Goal: Task Accomplishment & Management: Manage account settings

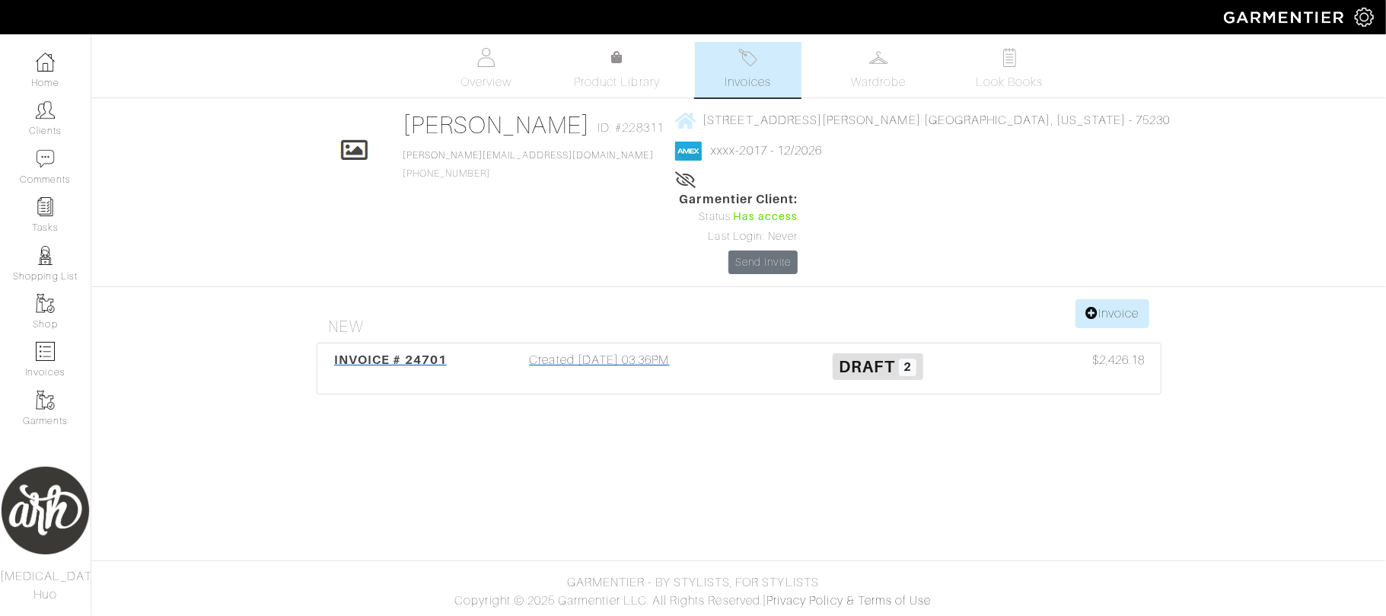
click at [872, 357] on span "Draft" at bounding box center [868, 366] width 56 height 19
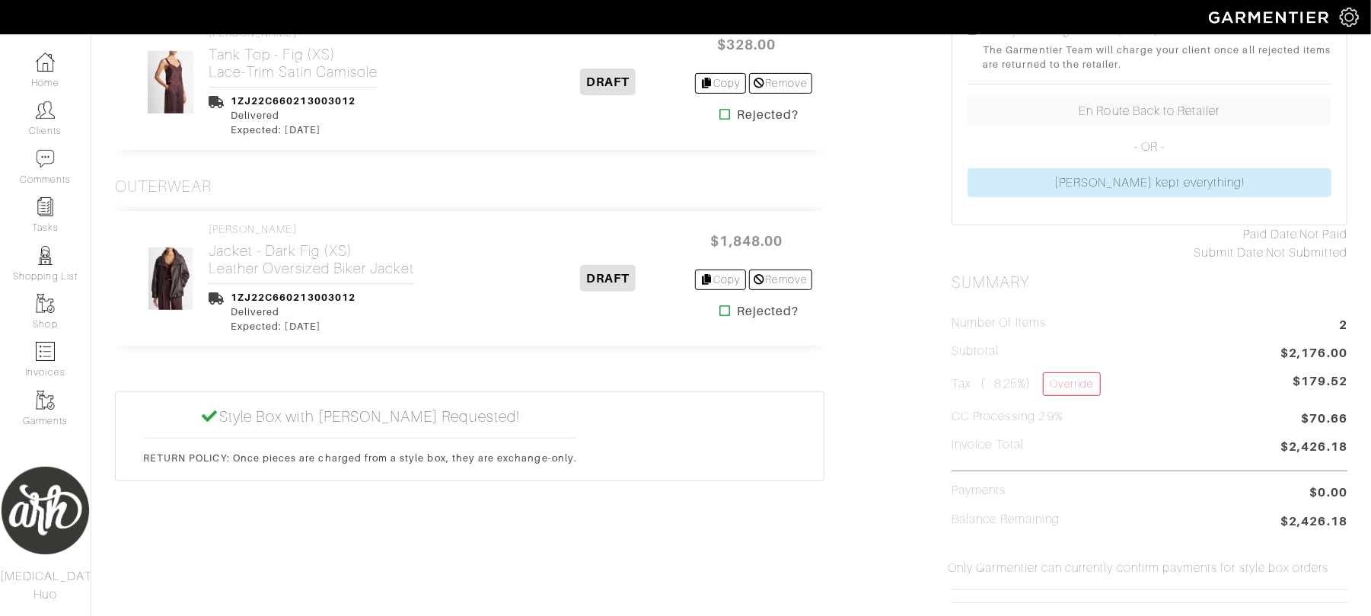
scroll to position [413, 0]
click at [719, 306] on icon at bounding box center [724, 310] width 11 height 12
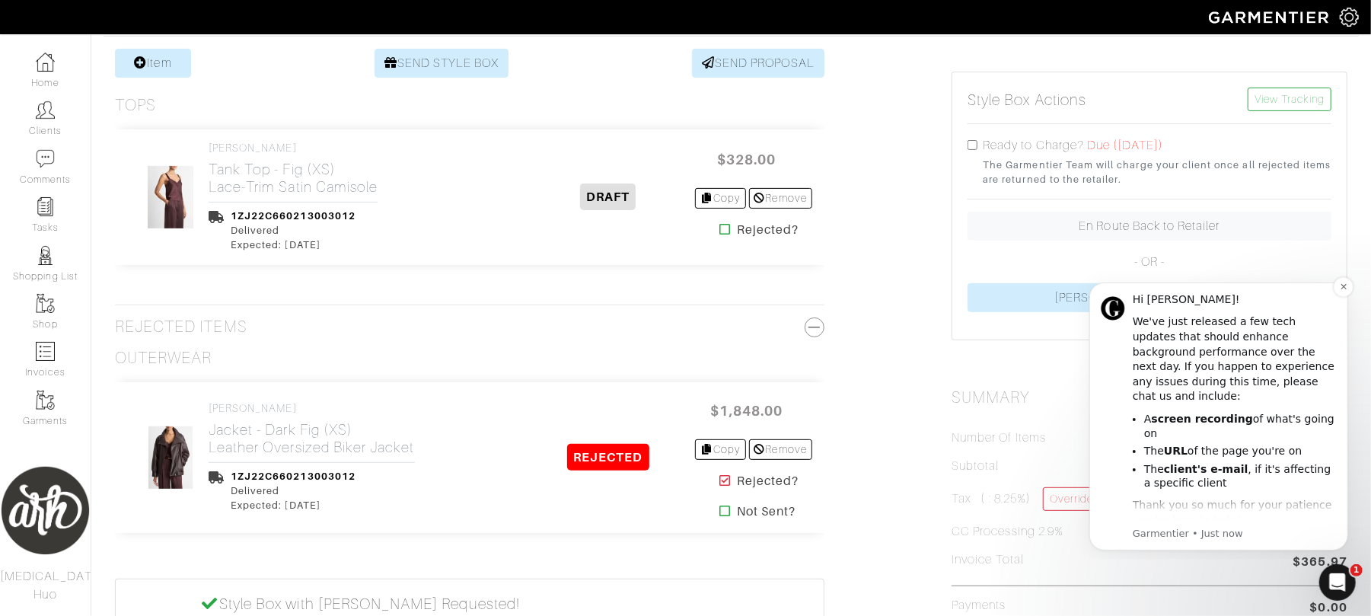
scroll to position [23, 0]
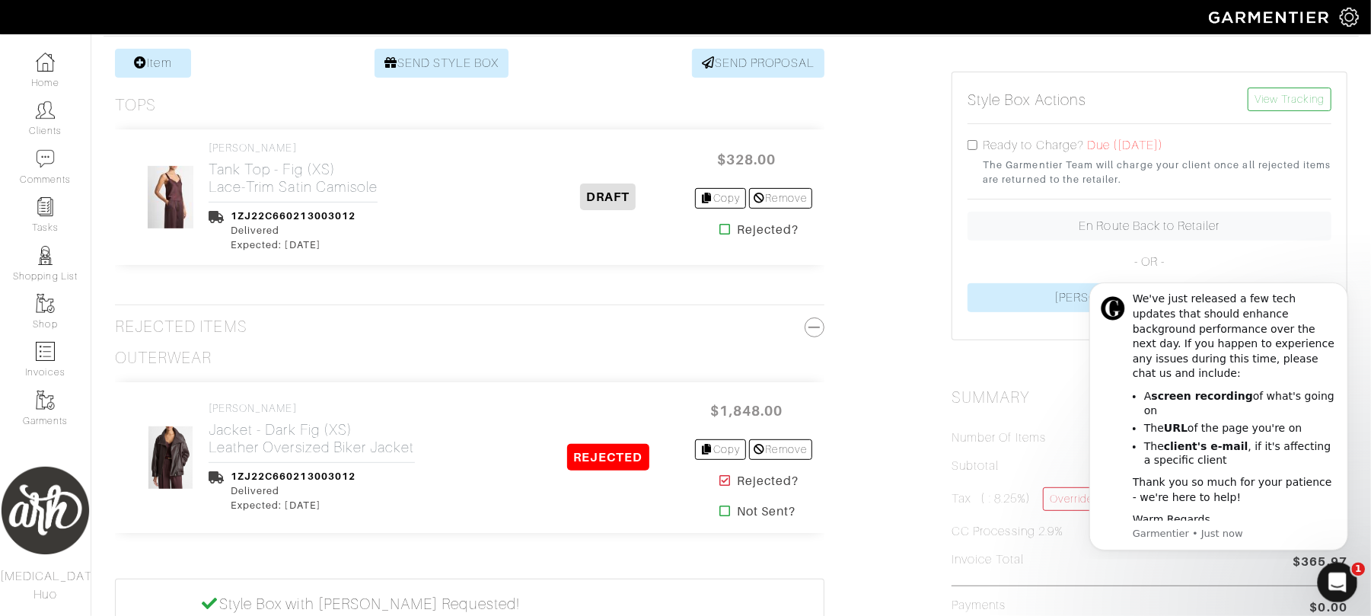
click at [1325, 581] on icon "Open Intercom Messenger" at bounding box center [1335, 580] width 25 height 25
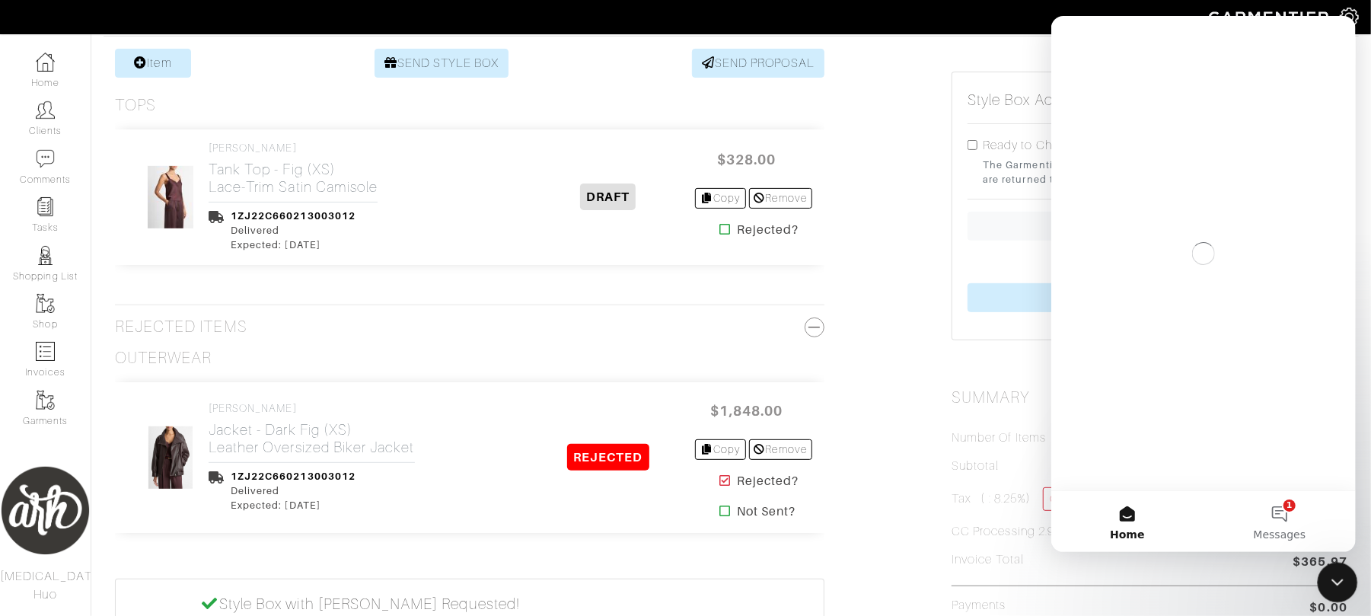
scroll to position [0, 0]
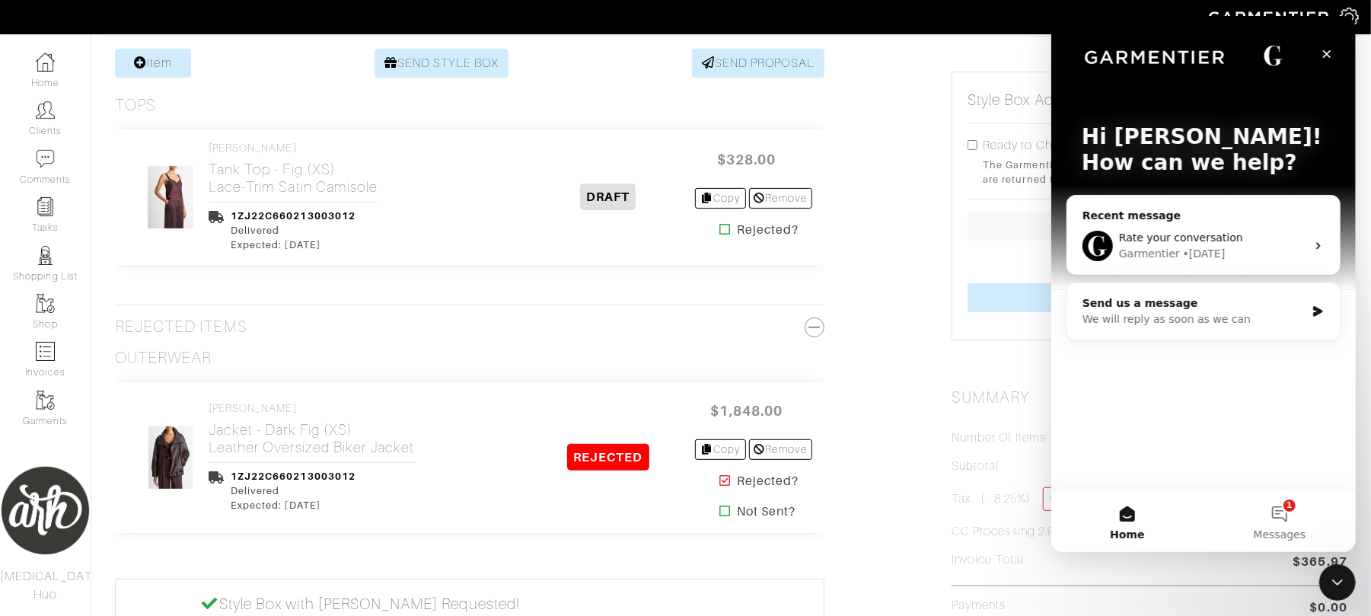
click at [1323, 53] on icon "Close" at bounding box center [1326, 54] width 12 height 12
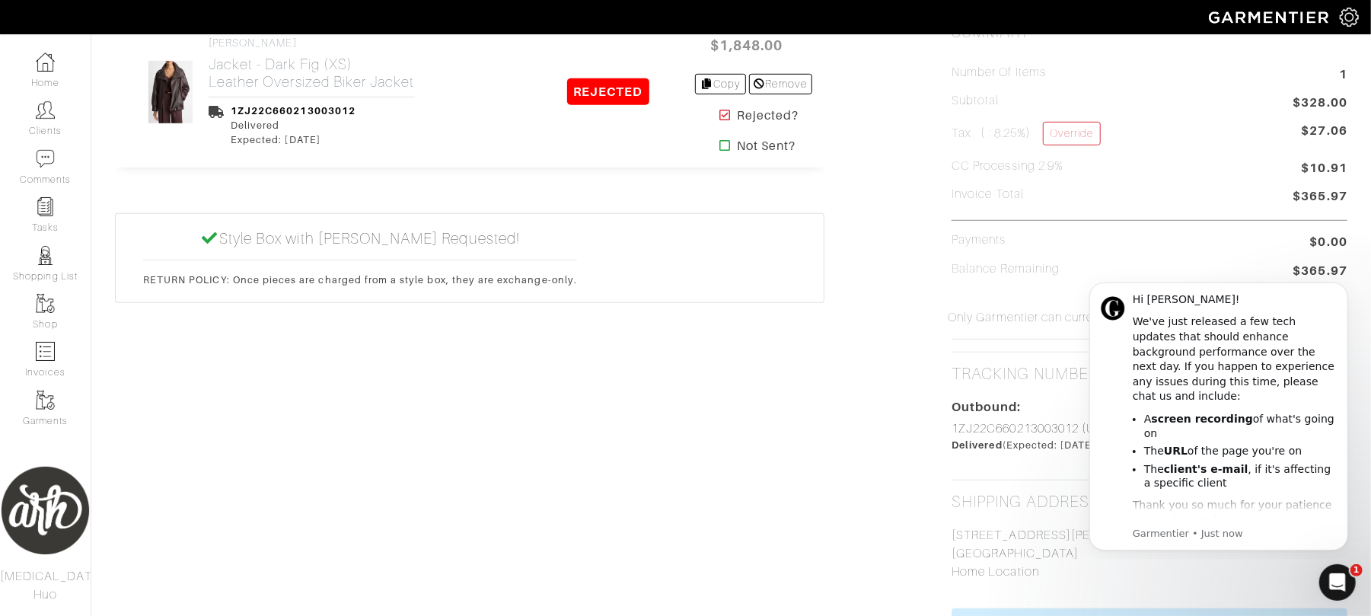
scroll to position [649, 0]
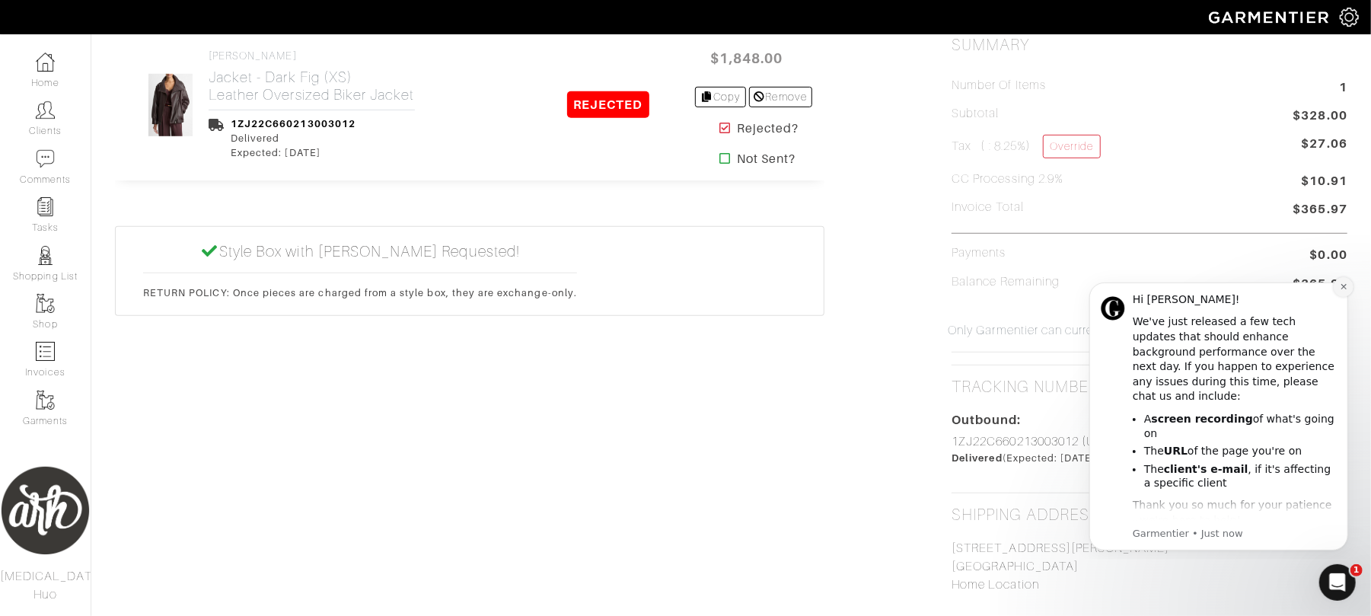
click at [1339, 287] on icon "Dismiss notification" at bounding box center [1343, 286] width 8 height 8
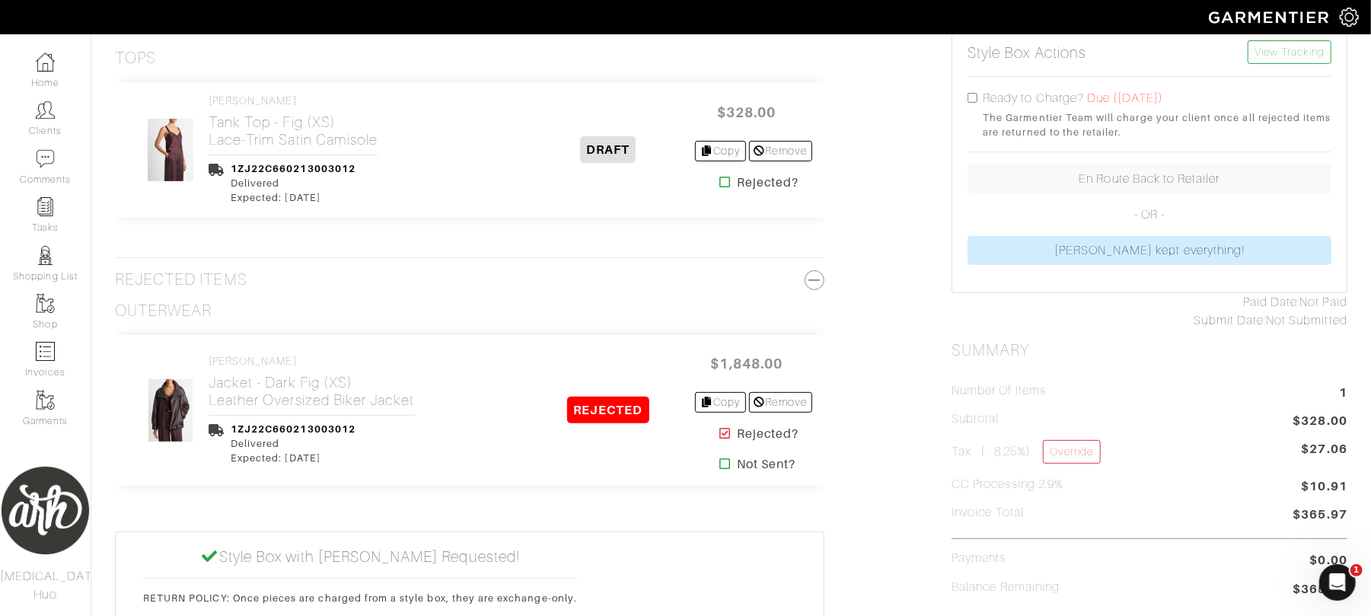
scroll to position [352, 0]
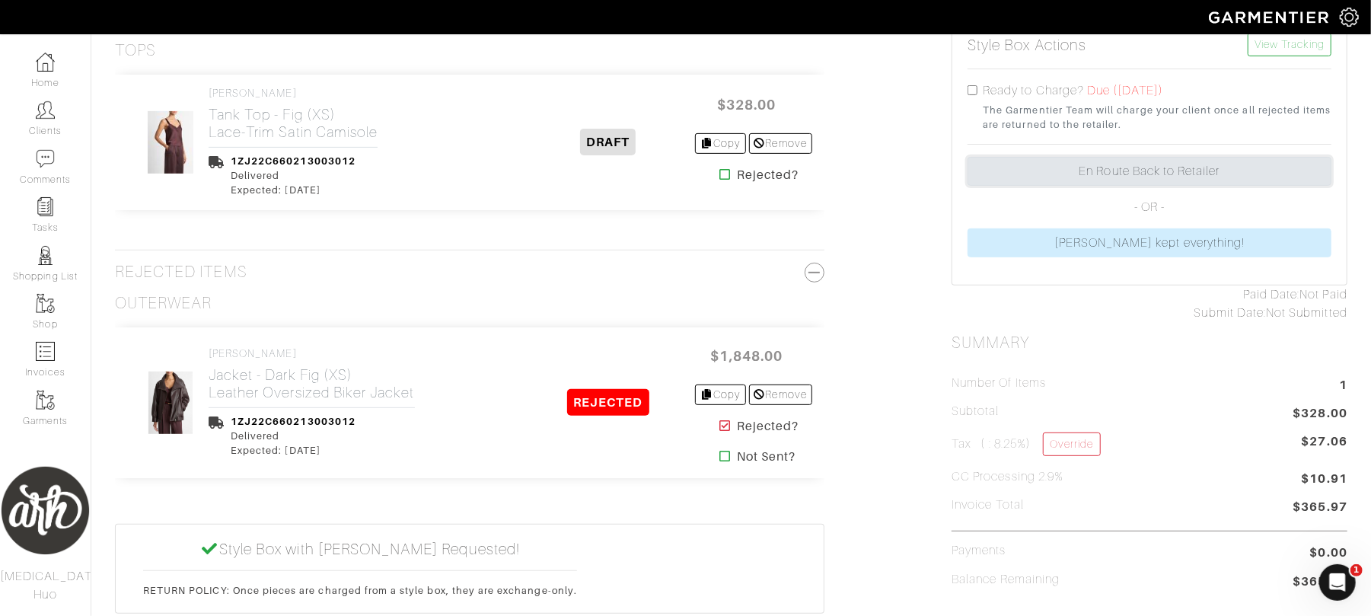
click at [1182, 175] on link "En Route Back to Retailer" at bounding box center [1149, 171] width 364 height 29
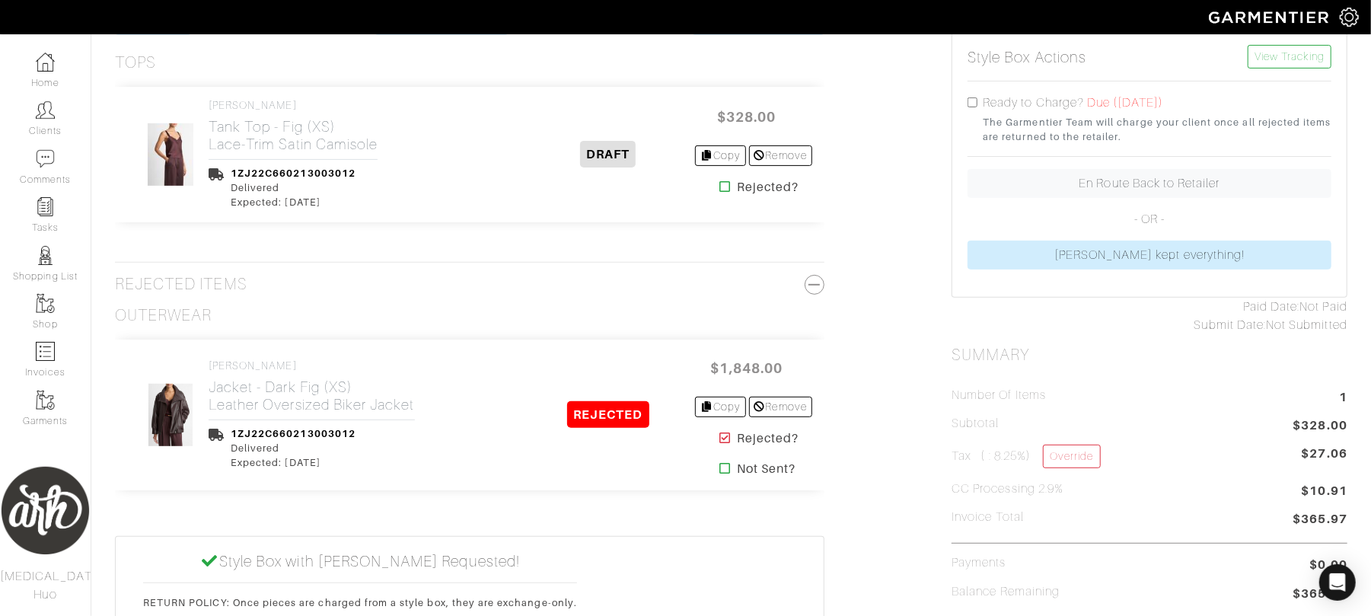
scroll to position [338, 0]
click at [1346, 580] on div "Open Intercom Messenger" at bounding box center [1337, 582] width 40 height 40
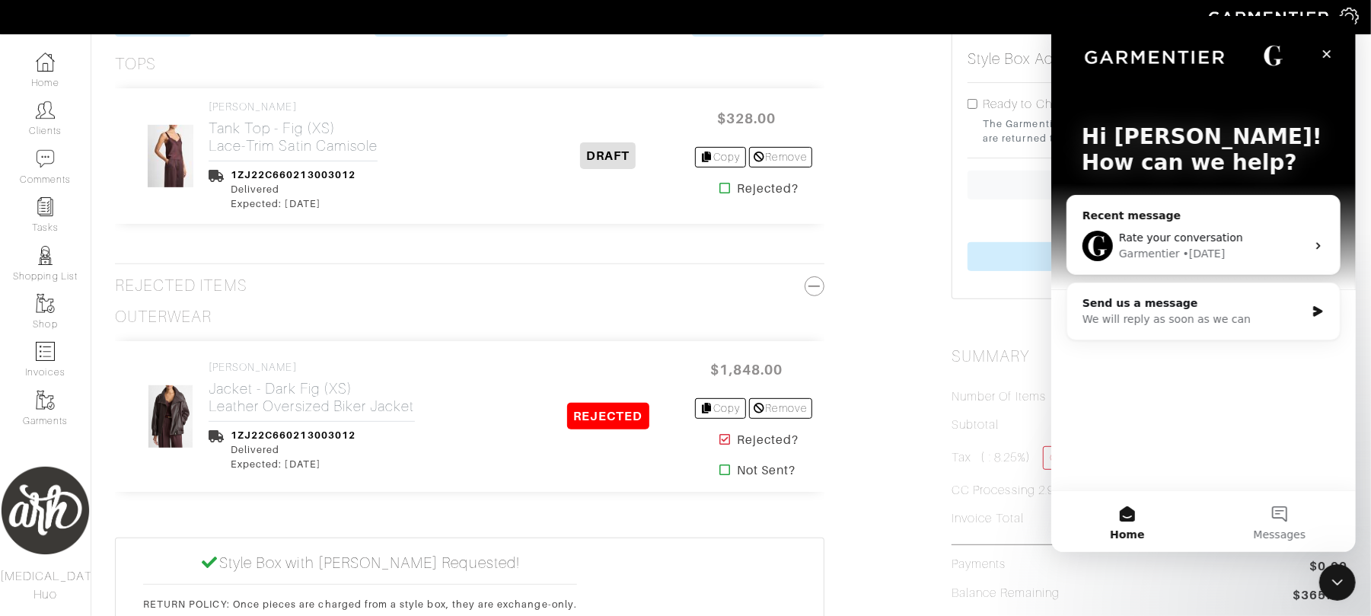
scroll to position [0, 0]
click at [1236, 319] on div "We will reply as soon as we can" at bounding box center [1193, 319] width 223 height 16
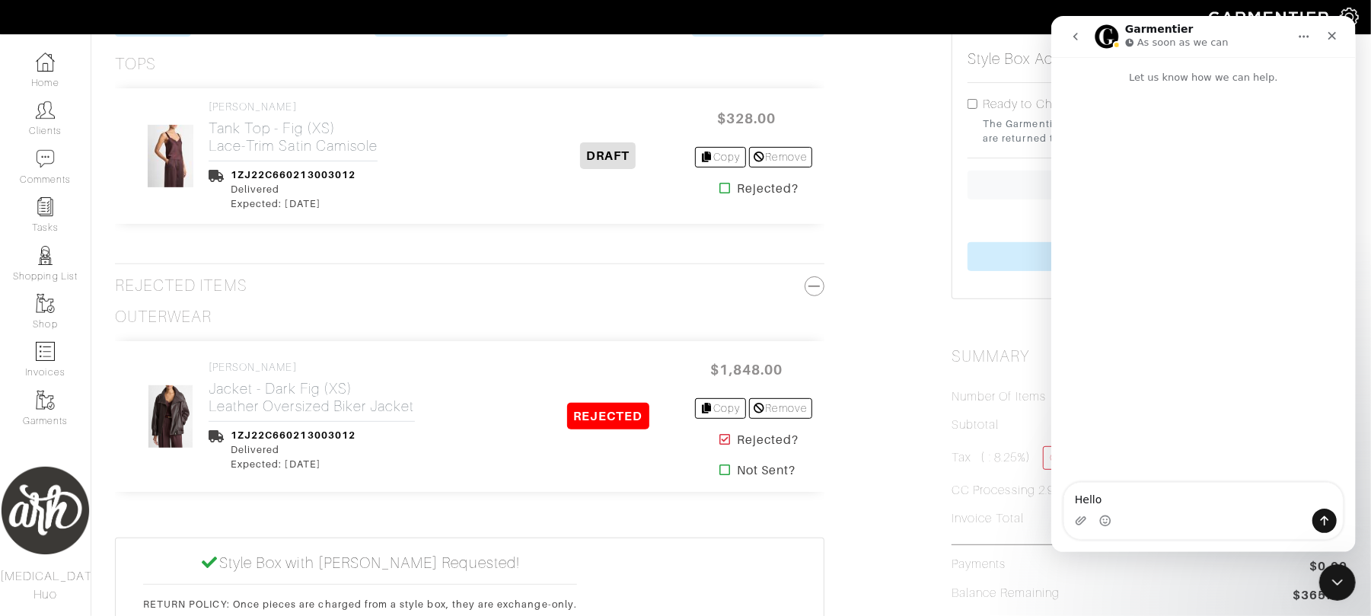
type textarea "Hello,"
type textarea "M"
type textarea "R"
click at [1334, 37] on icon "Close" at bounding box center [1331, 36] width 12 height 12
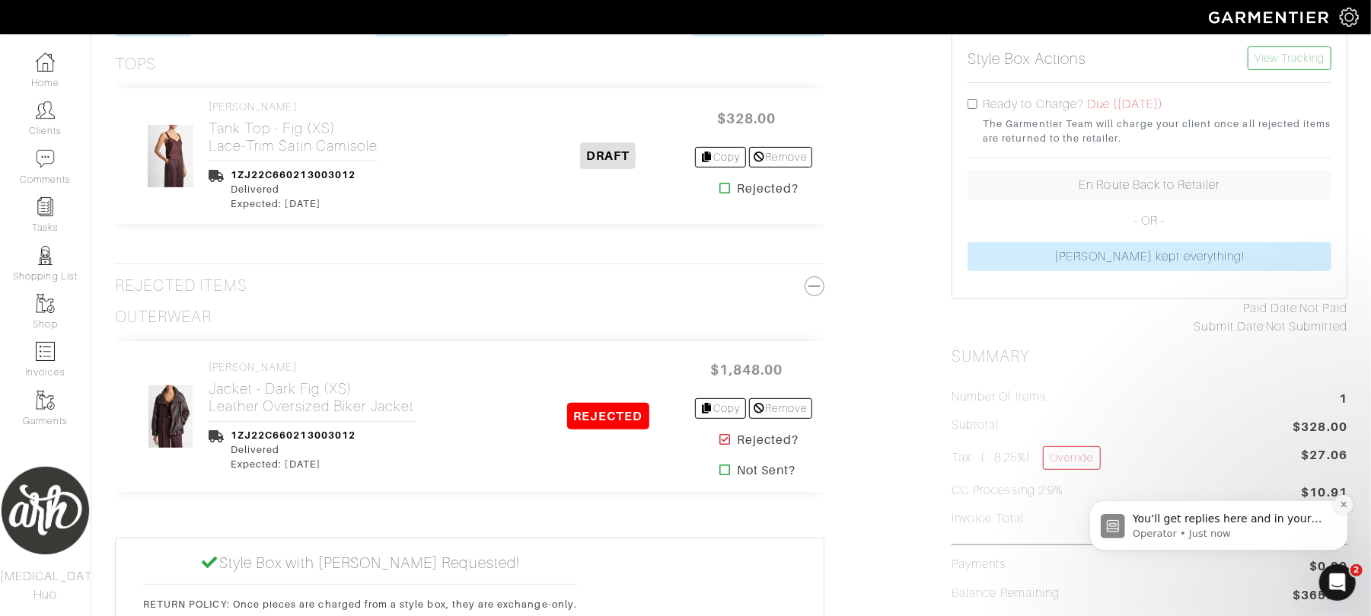
click at [1344, 507] on icon "Dismiss notification" at bounding box center [1343, 503] width 8 height 8
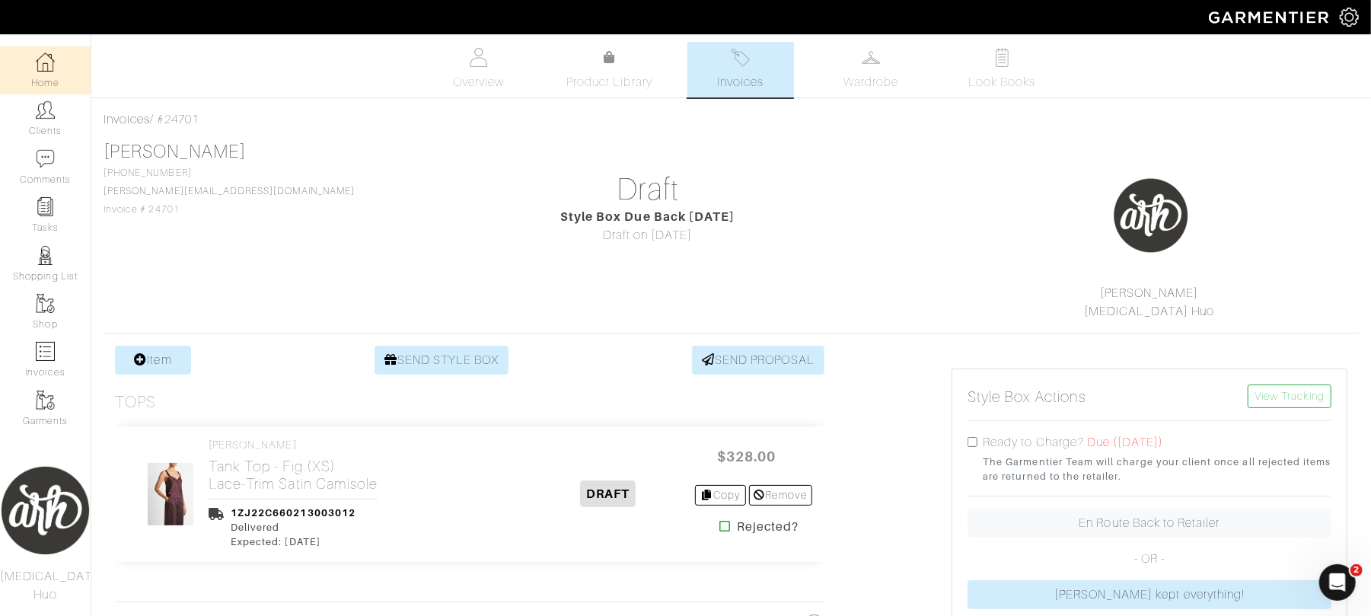
click at [65, 86] on link "Home" at bounding box center [45, 70] width 91 height 48
click at [72, 95] on link "Clients" at bounding box center [45, 118] width 91 height 48
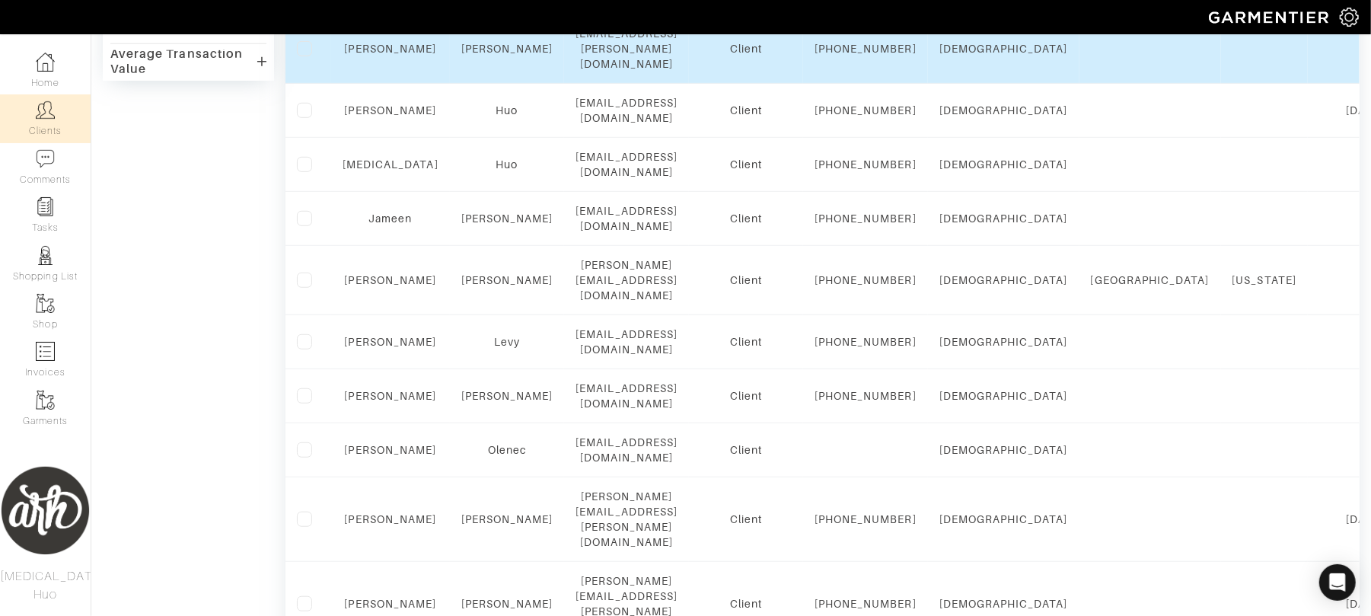
scroll to position [662, 0]
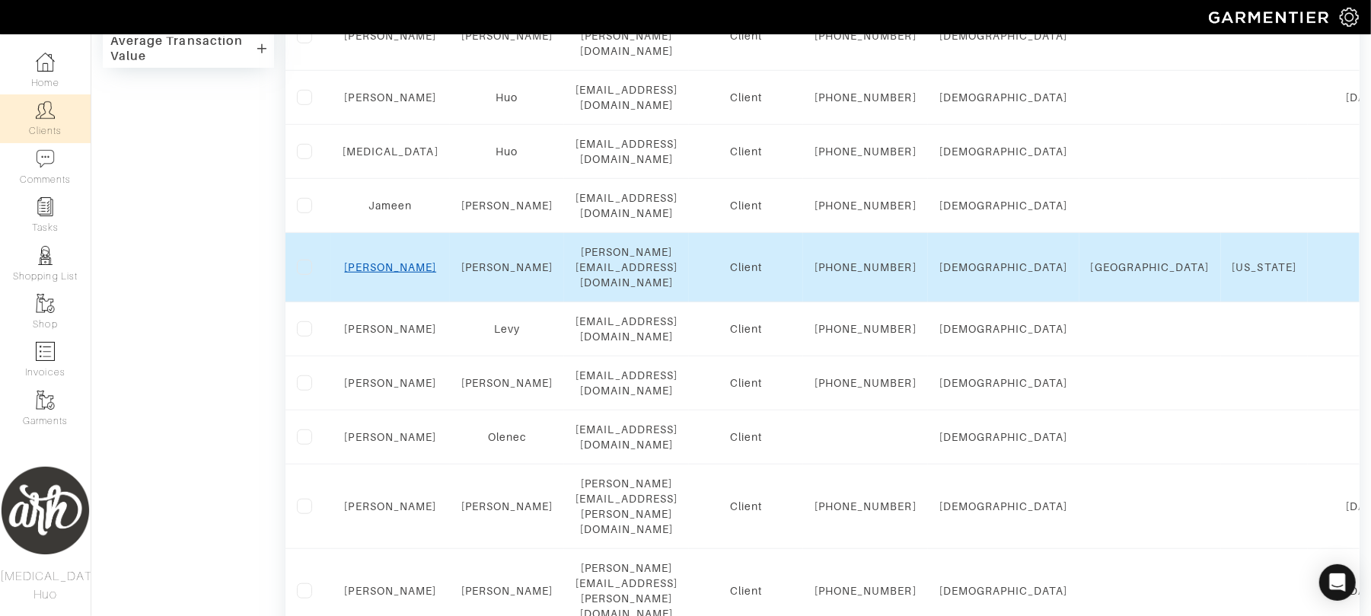
click at [387, 273] on link "Rebecca" at bounding box center [391, 267] width 92 height 12
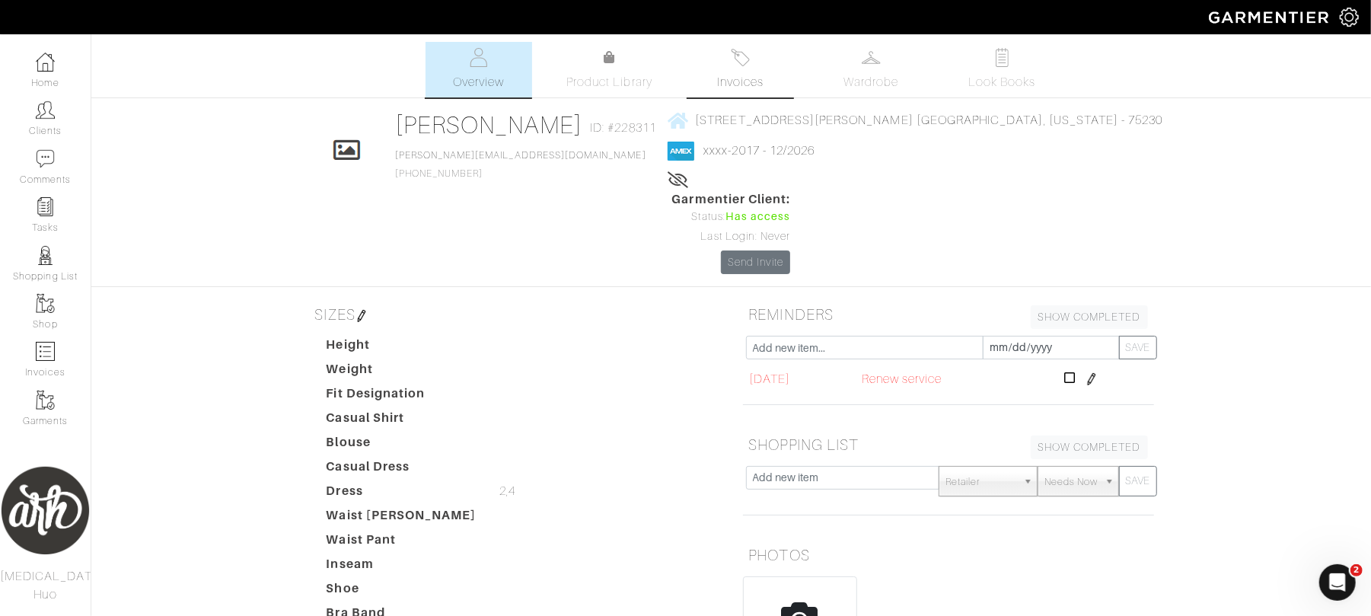
click at [722, 55] on link "Invoices" at bounding box center [740, 70] width 107 height 56
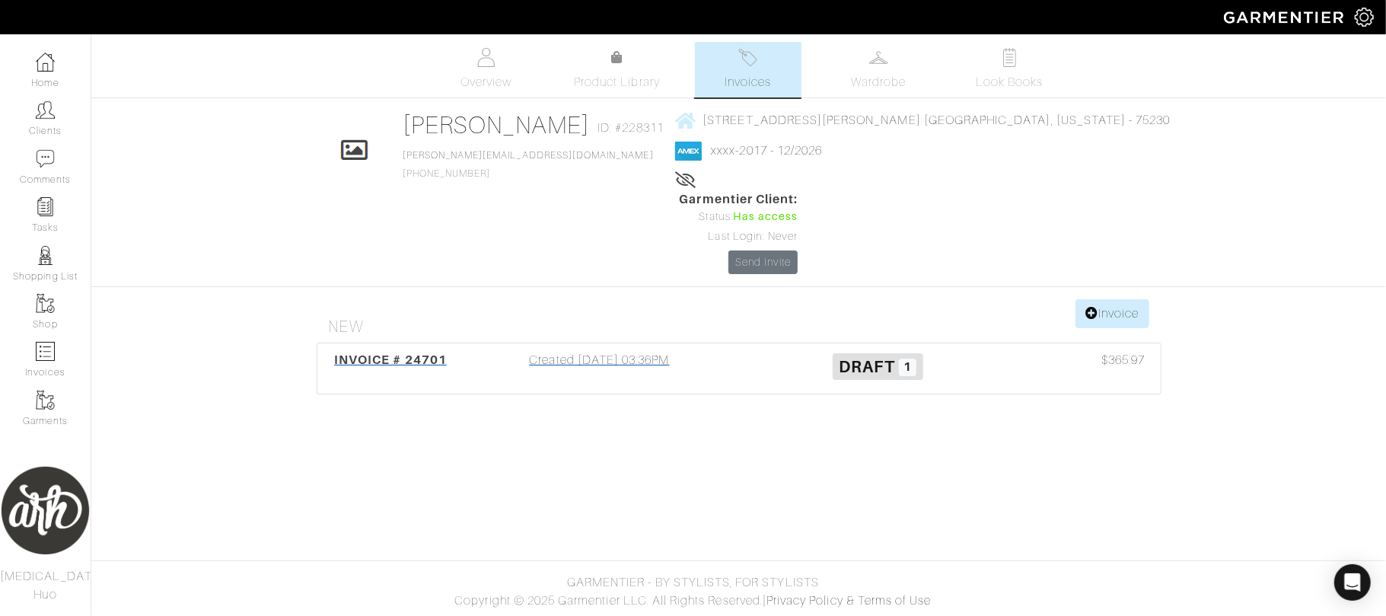
click at [643, 351] on div "Created [DATE] 03:36PM" at bounding box center [599, 368] width 279 height 35
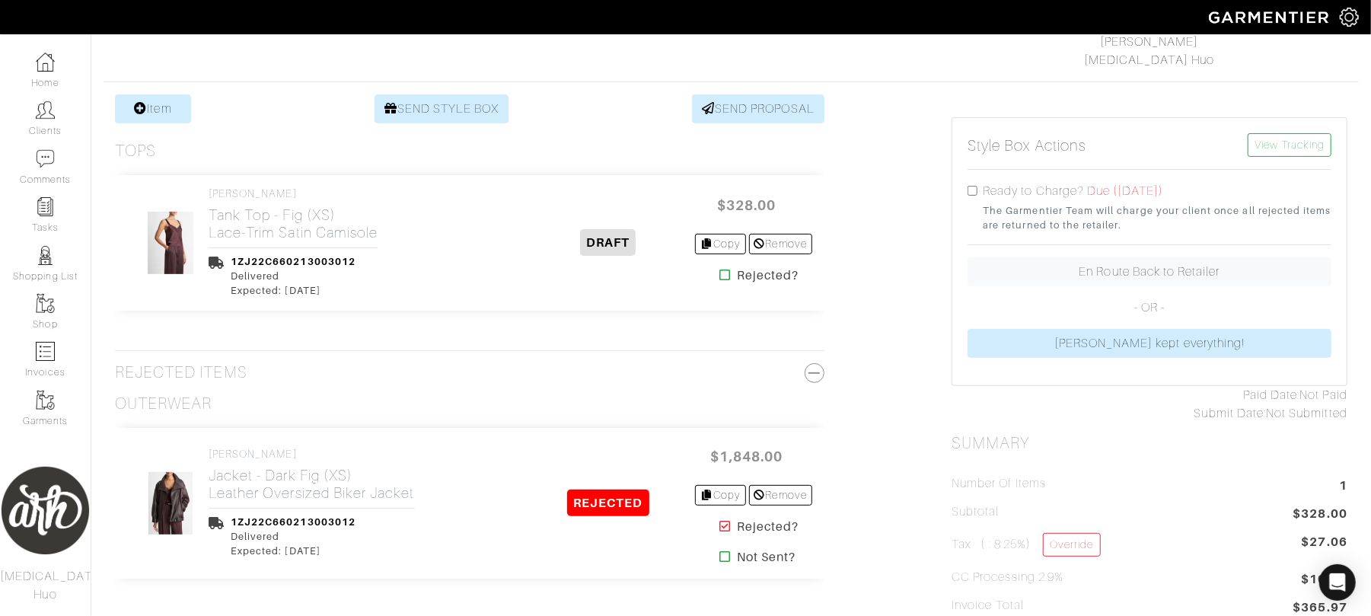
scroll to position [256, 0]
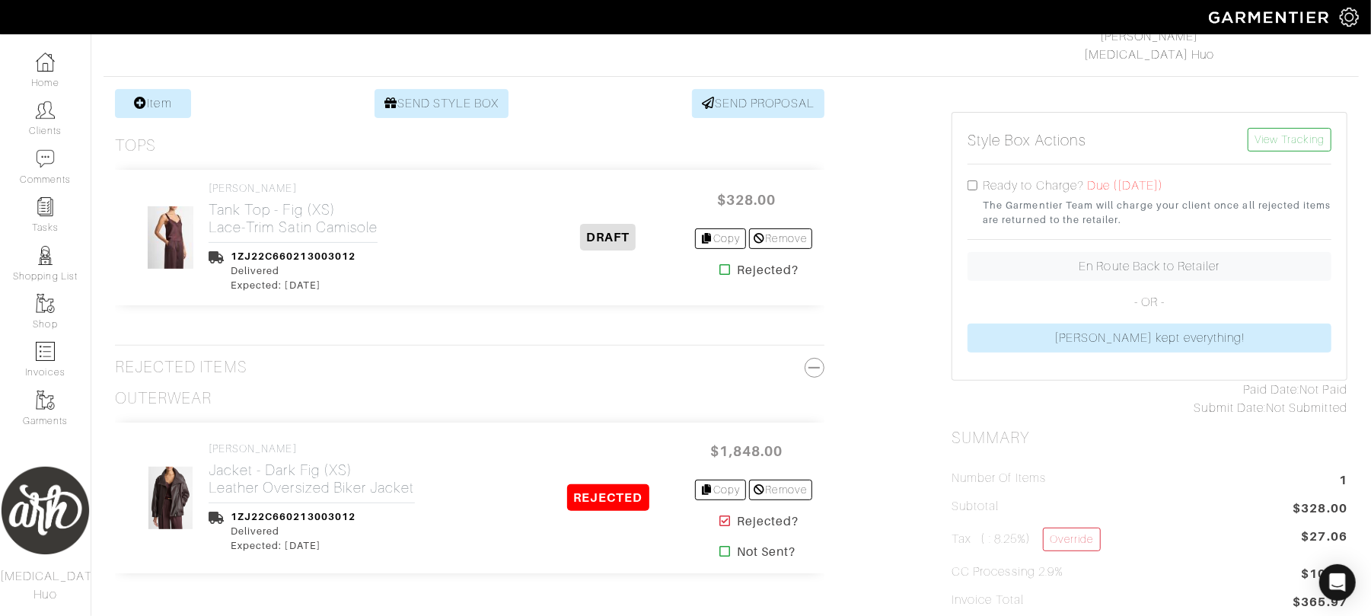
click at [970, 189] on input "checkbox" at bounding box center [972, 185] width 10 height 10
checkbox input "true"
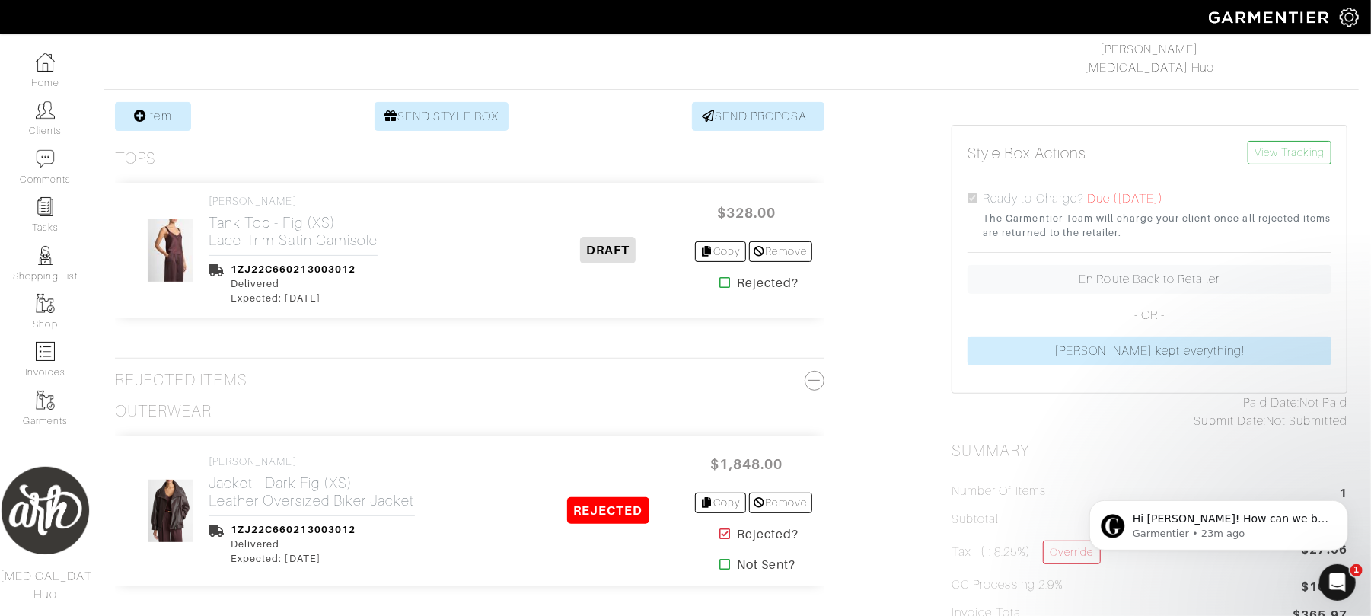
scroll to position [0, 0]
